Goal: Check status: Check status

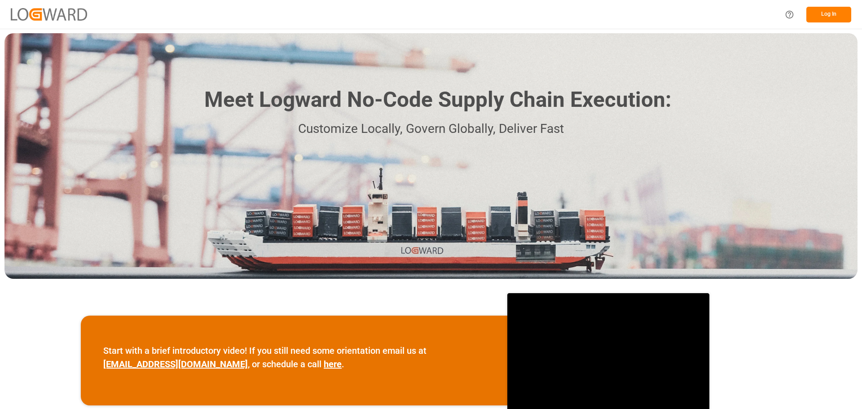
click at [827, 16] on button "Log In" at bounding box center [828, 15] width 45 height 16
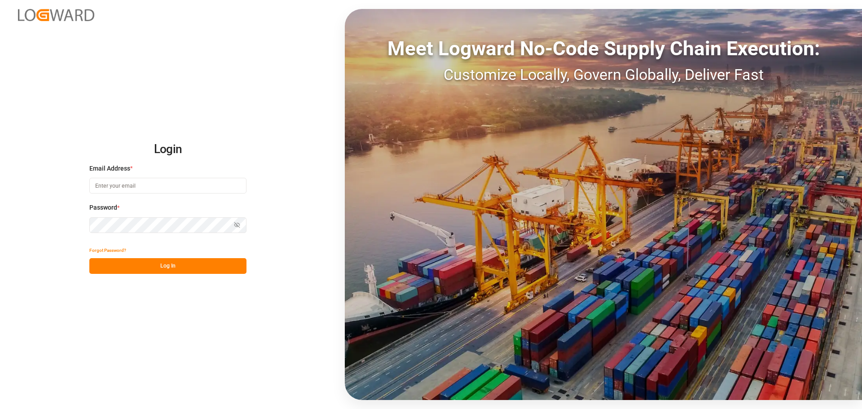
type input "[PERSON_NAME][EMAIL_ADDRESS][PERSON_NAME][DOMAIN_NAME]"
click at [175, 267] on button "Log In" at bounding box center [167, 266] width 157 height 16
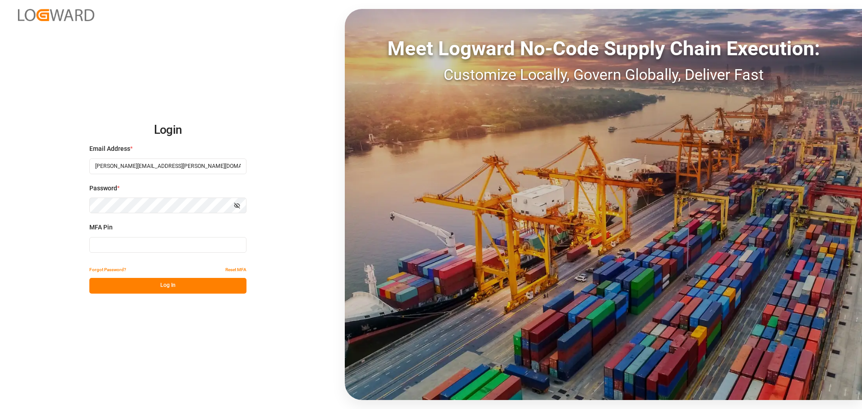
click at [184, 246] on input at bounding box center [167, 245] width 157 height 16
type input "802639"
click at [197, 288] on button "Log In" at bounding box center [167, 286] width 157 height 16
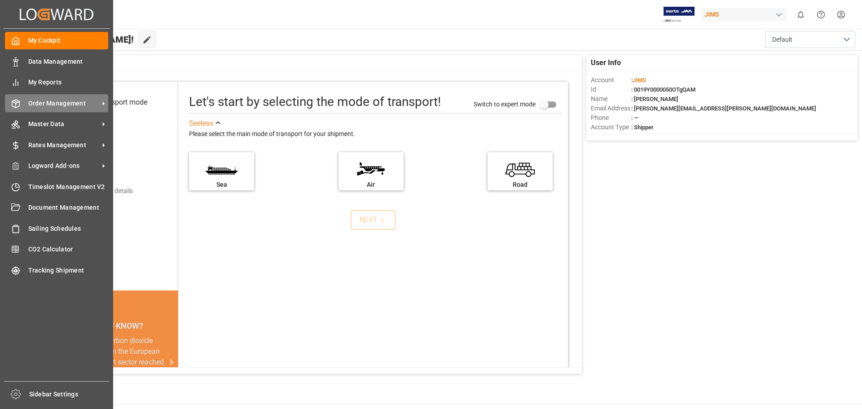
click at [57, 99] on span "Order Management" at bounding box center [63, 103] width 71 height 9
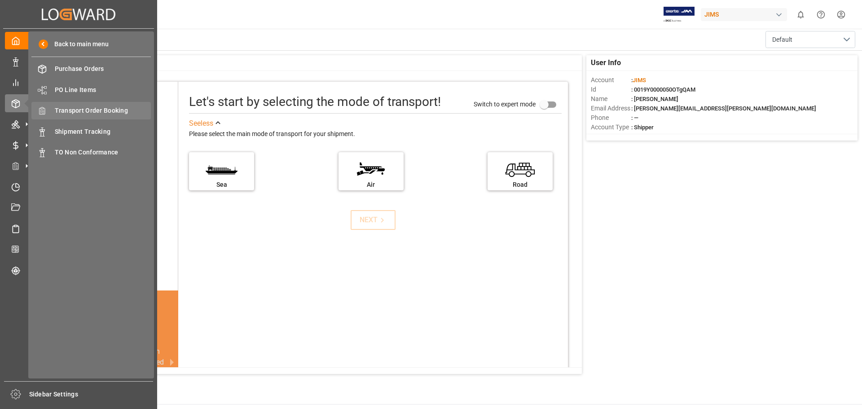
click at [101, 110] on span "Transport Order Booking" at bounding box center [103, 110] width 96 height 9
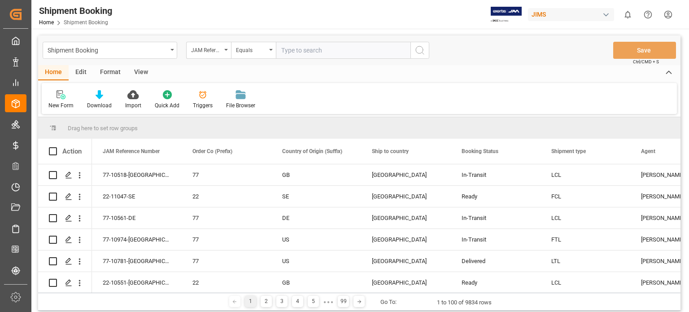
click at [290, 50] on input "text" at bounding box center [343, 50] width 135 height 17
type input "77-10953-us"
